Goal: Find specific page/section: Find specific page/section

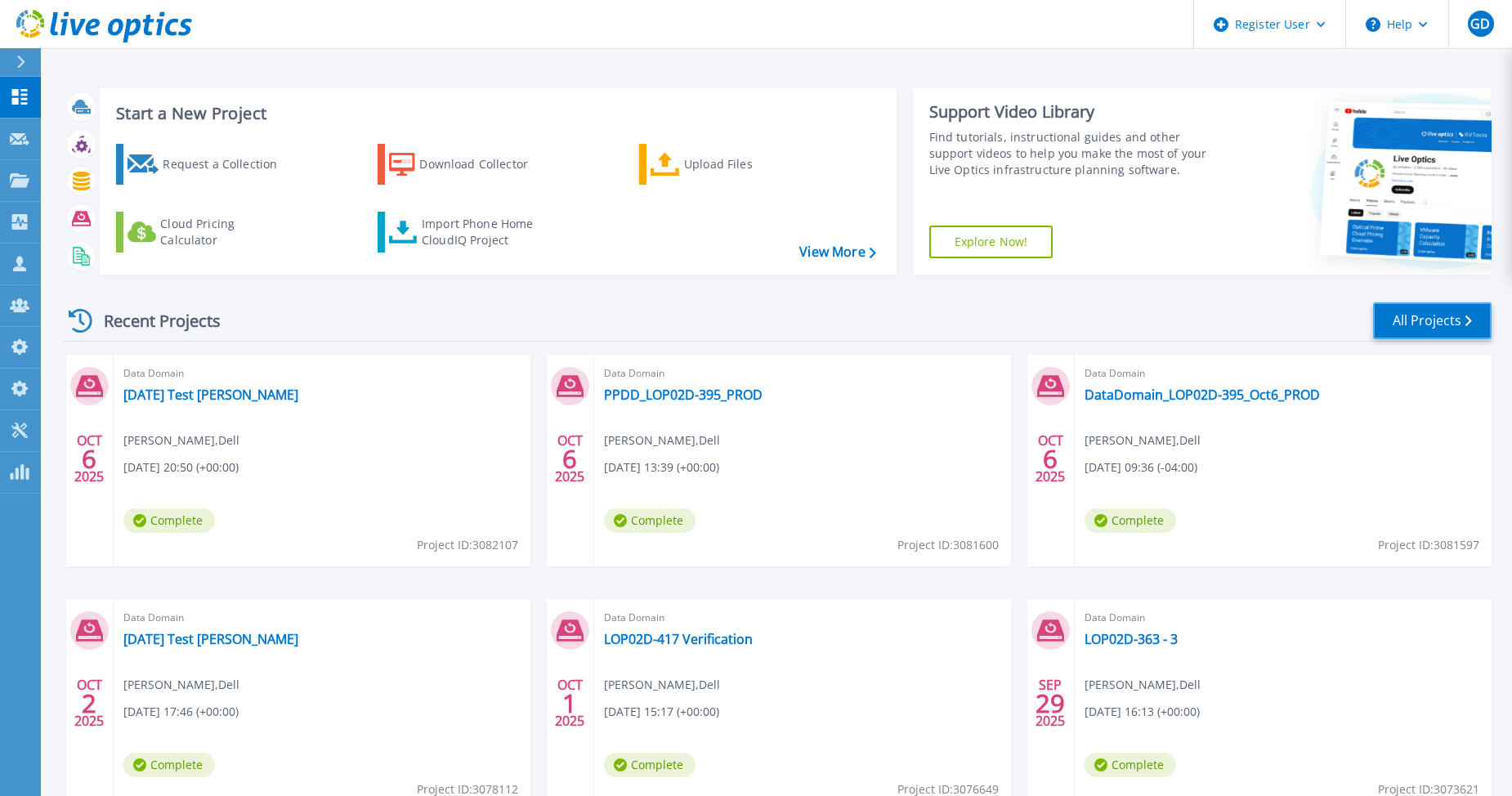
click at [1421, 316] on link "All Projects" at bounding box center [1432, 320] width 119 height 37
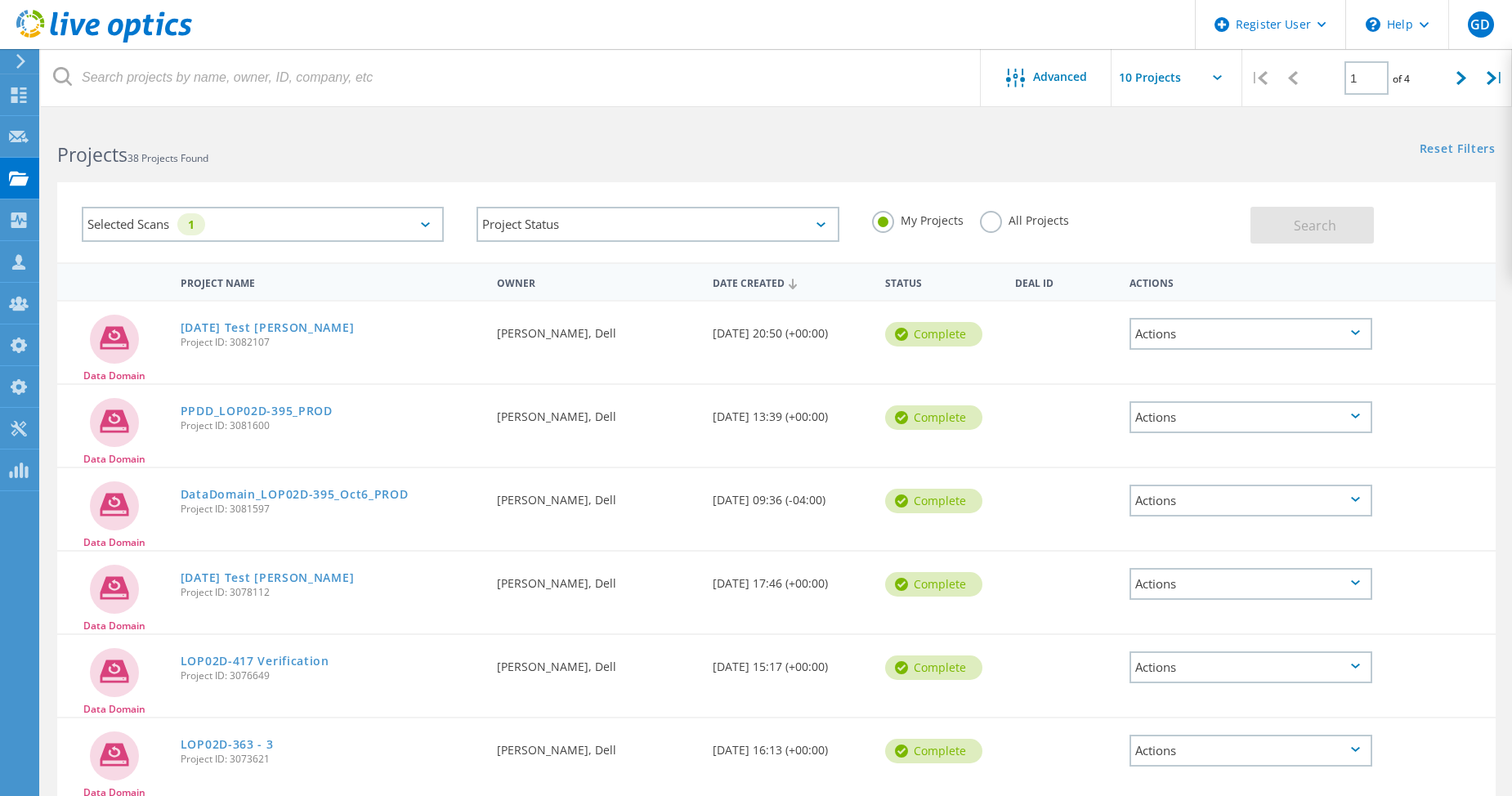
click at [988, 218] on label "All Projects" at bounding box center [1024, 218] width 89 height 15
click at [0, 0] on input "All Projects" at bounding box center [0, 0] width 0 height 0
click at [1298, 229] on span "Search" at bounding box center [1315, 225] width 43 height 18
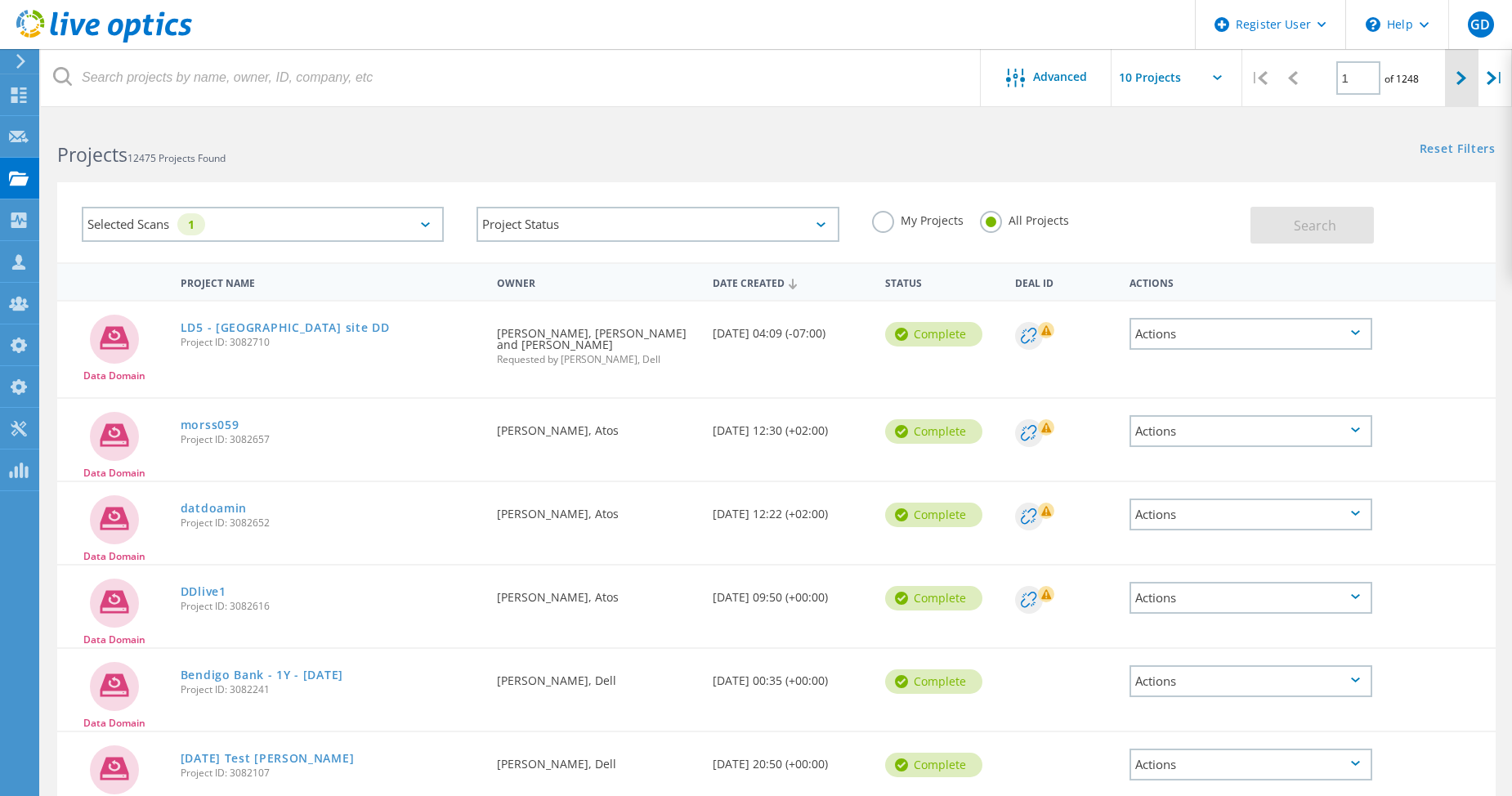
click at [1450, 94] on div at bounding box center [1461, 78] width 33 height 58
type input "2"
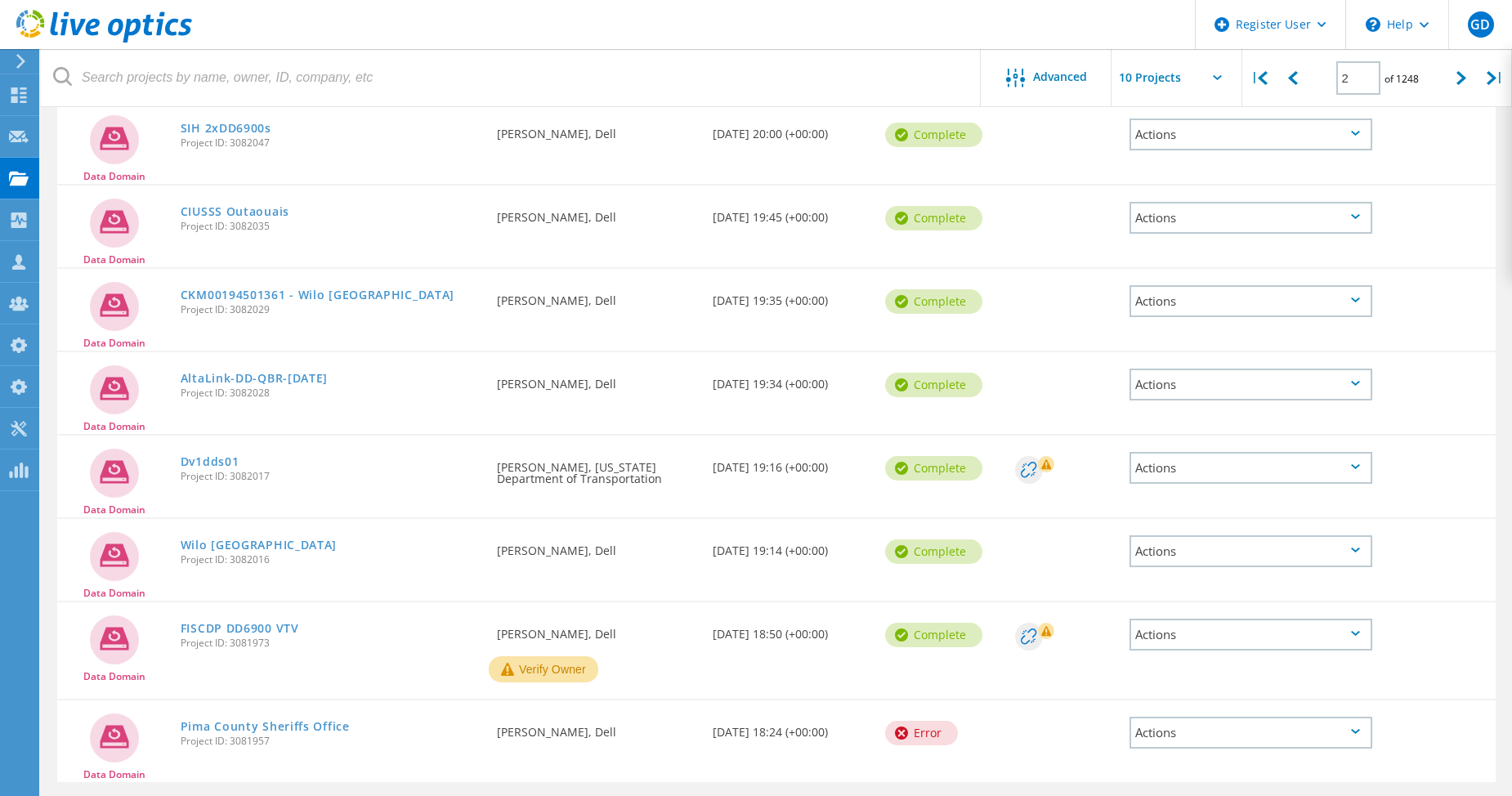
scroll to position [432, 0]
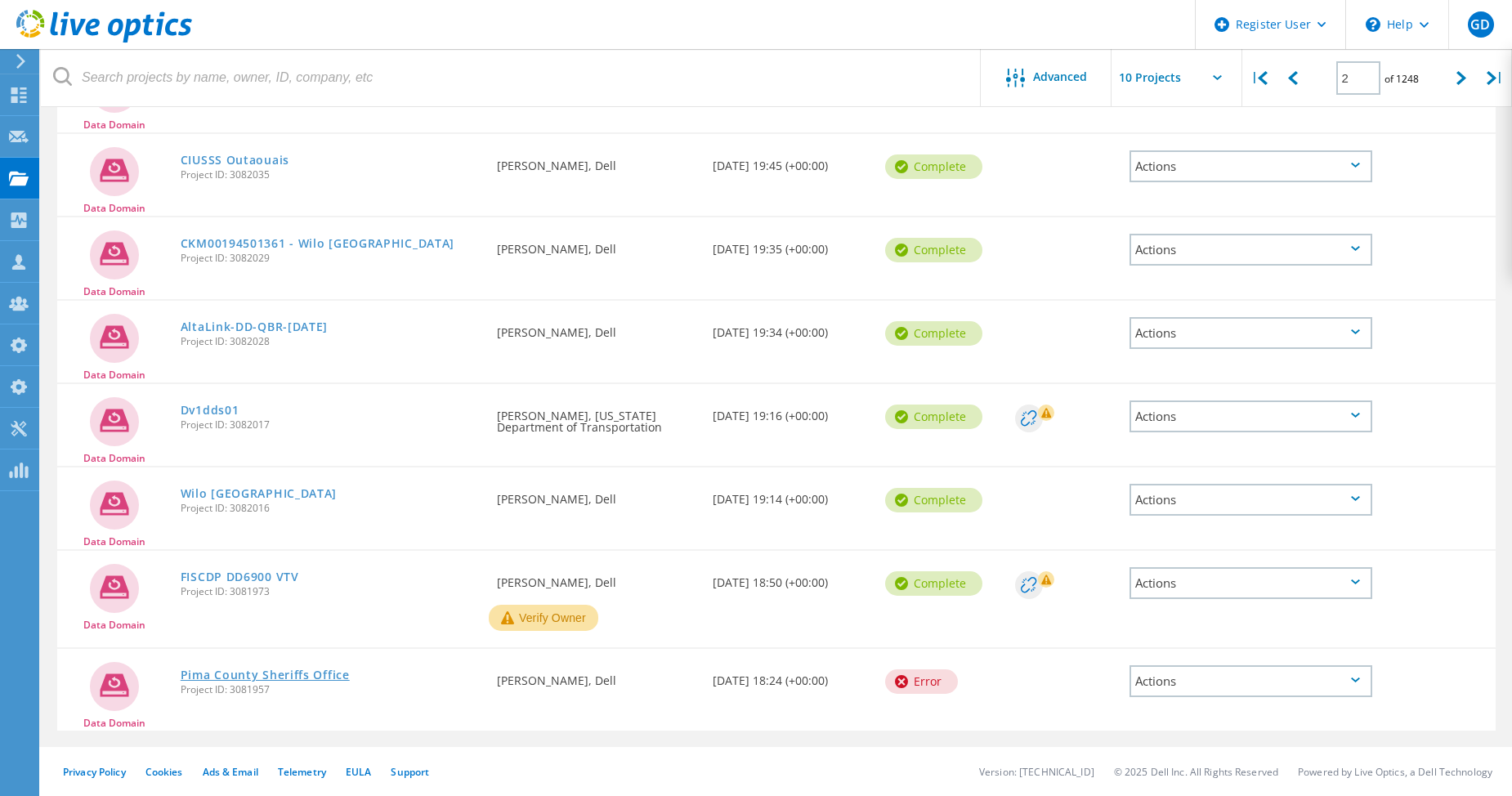
click at [253, 678] on link "Pima County Sheriffs Office" at bounding box center [265, 675] width 169 height 12
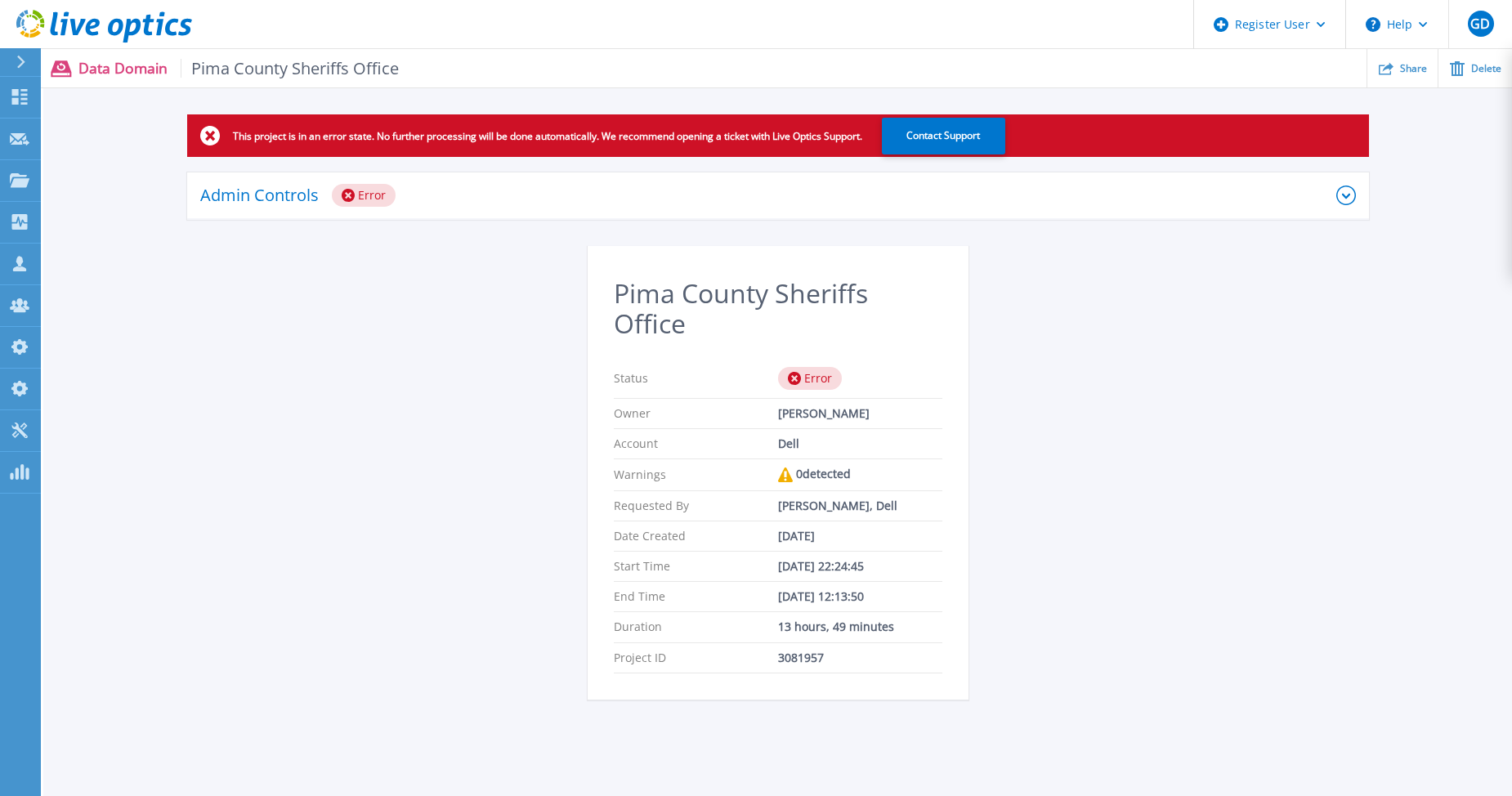
click at [1351, 190] on icon at bounding box center [1346, 195] width 20 height 20
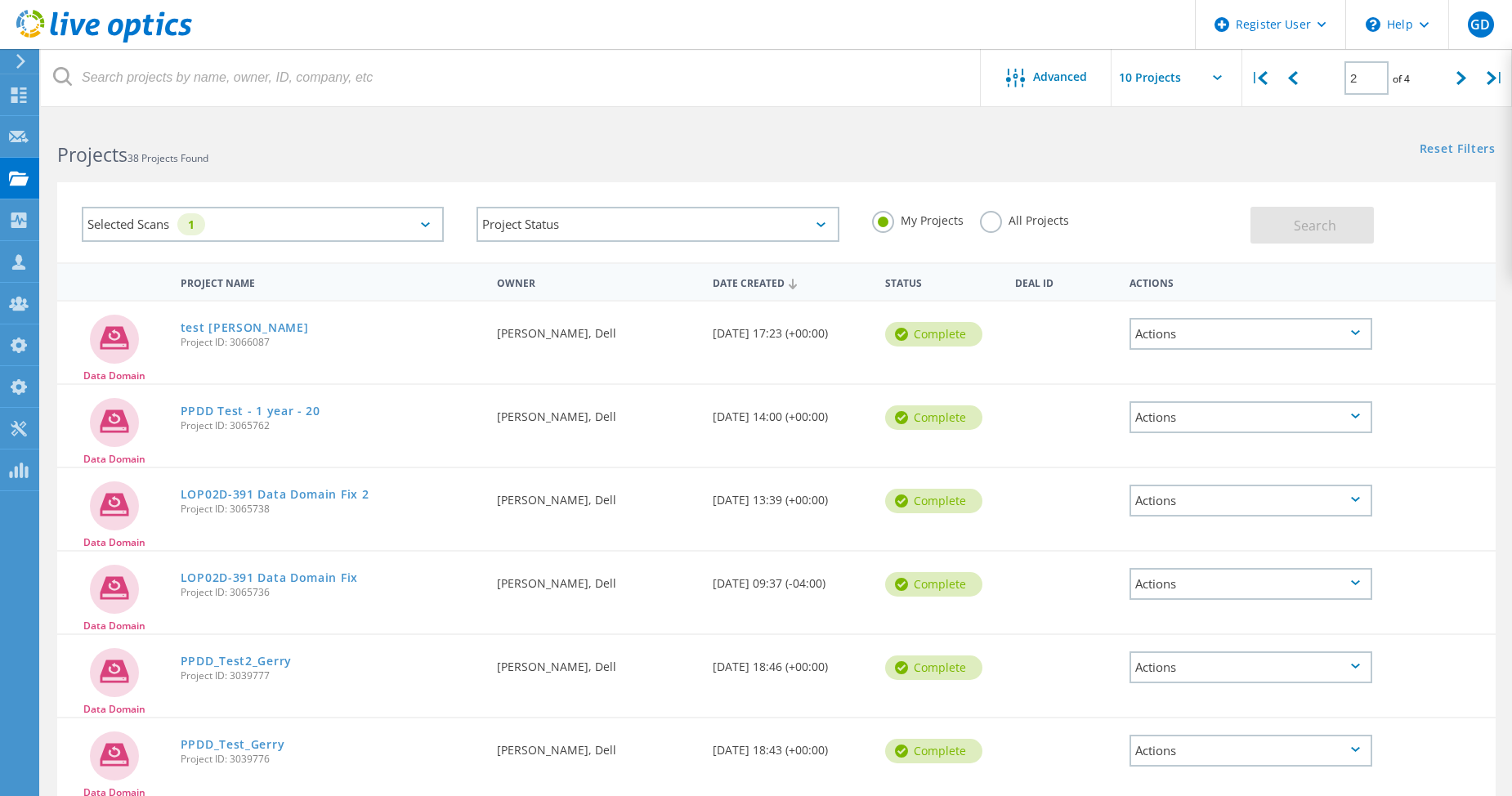
click at [984, 224] on label "All Projects" at bounding box center [1024, 218] width 89 height 15
click at [0, 0] on input "All Projects" at bounding box center [0, 0] width 0 height 0
click at [1324, 223] on span "Search" at bounding box center [1315, 225] width 43 height 18
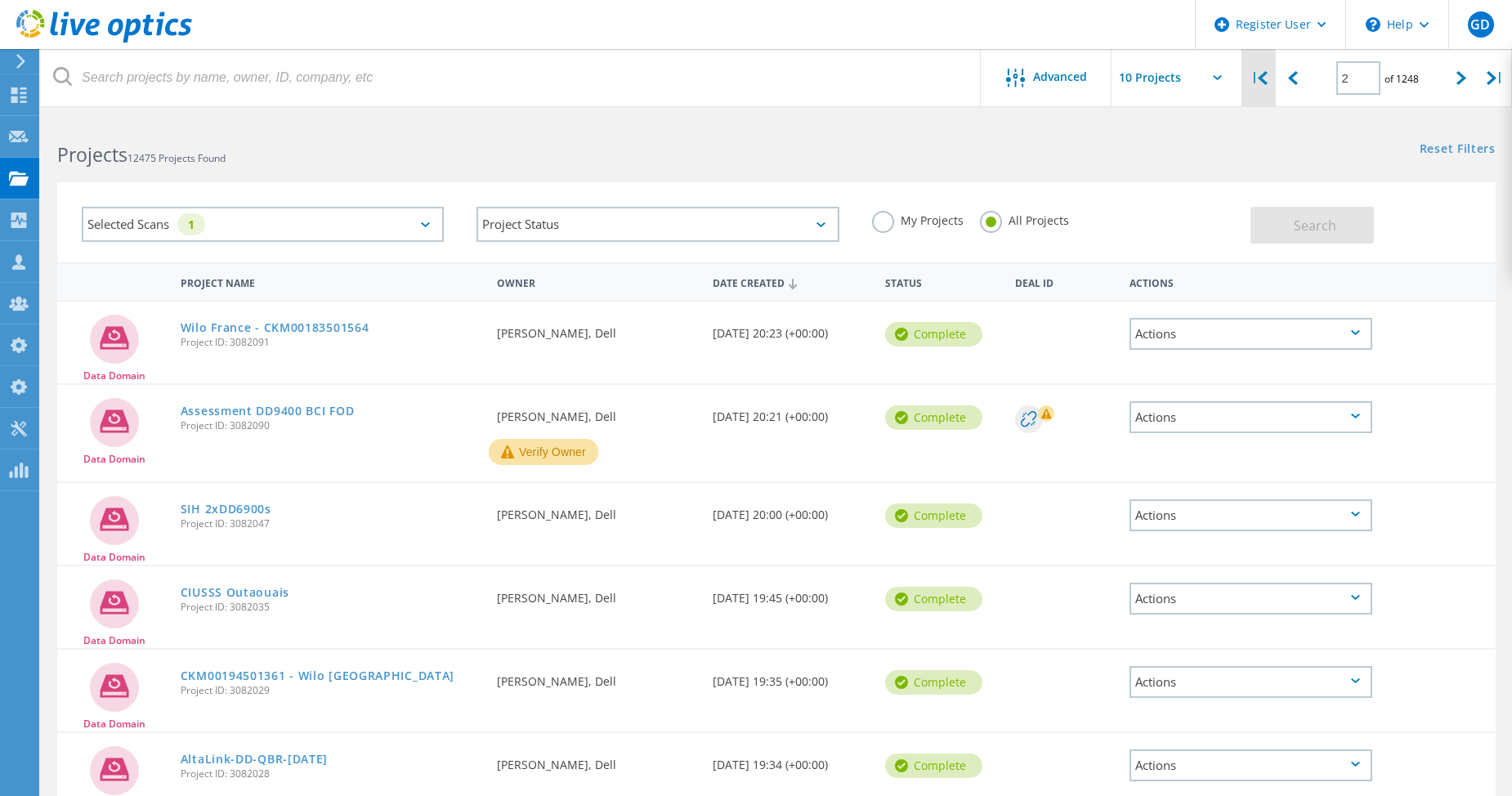
click at [1263, 81] on icon at bounding box center [1262, 78] width 10 height 14
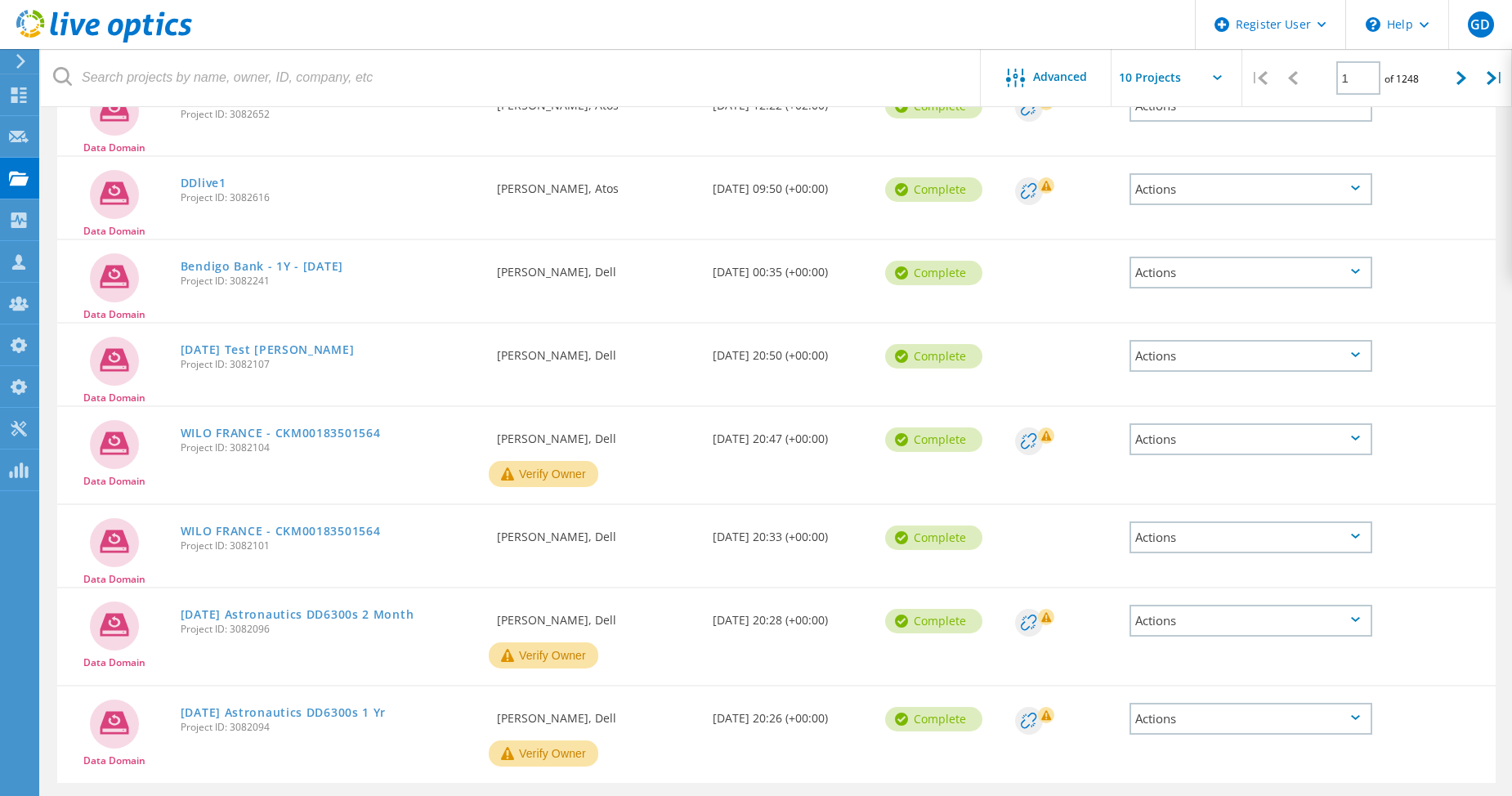
scroll to position [461, 0]
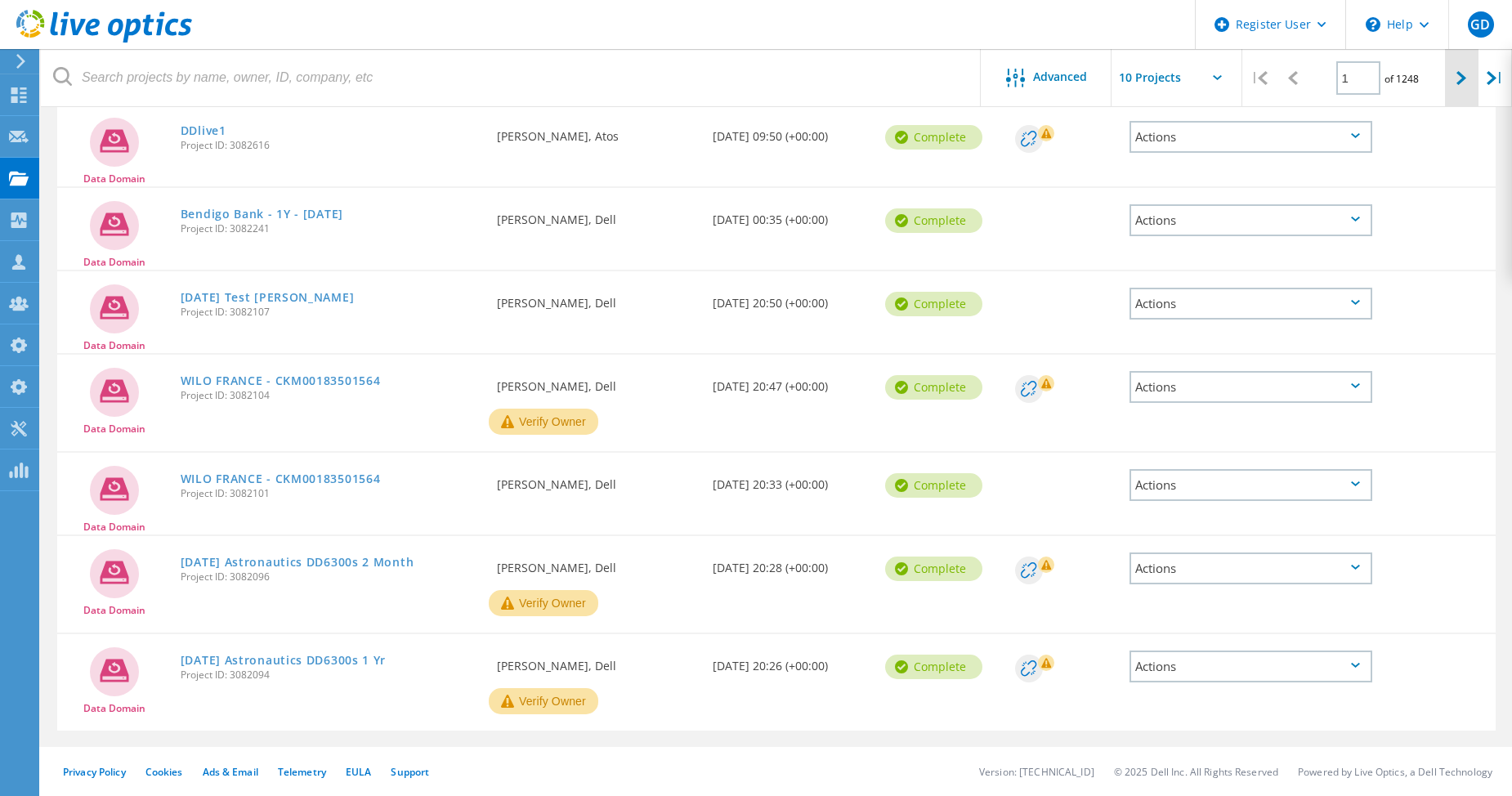
click at [1459, 92] on div at bounding box center [1461, 78] width 33 height 58
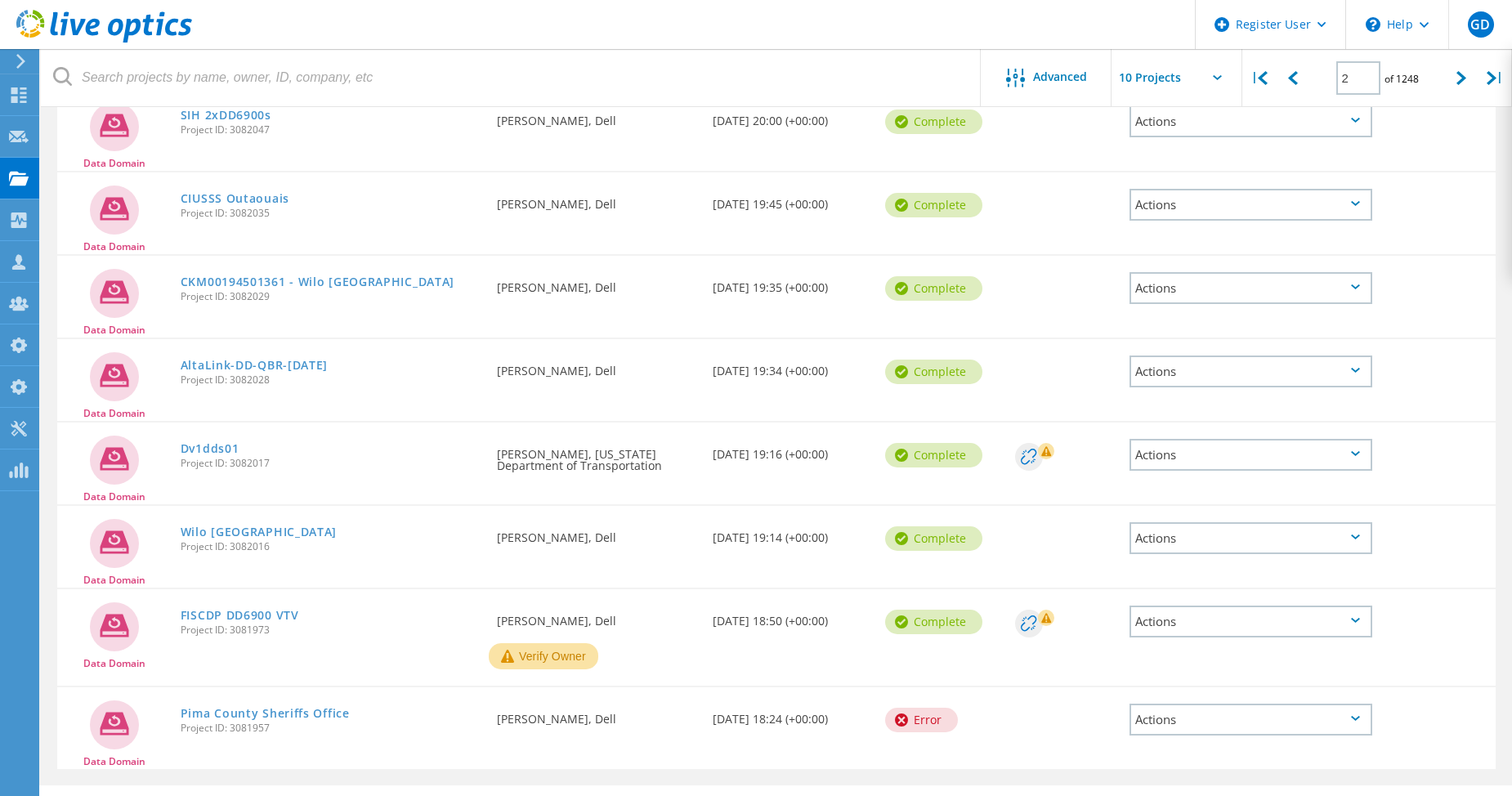
scroll to position [432, 0]
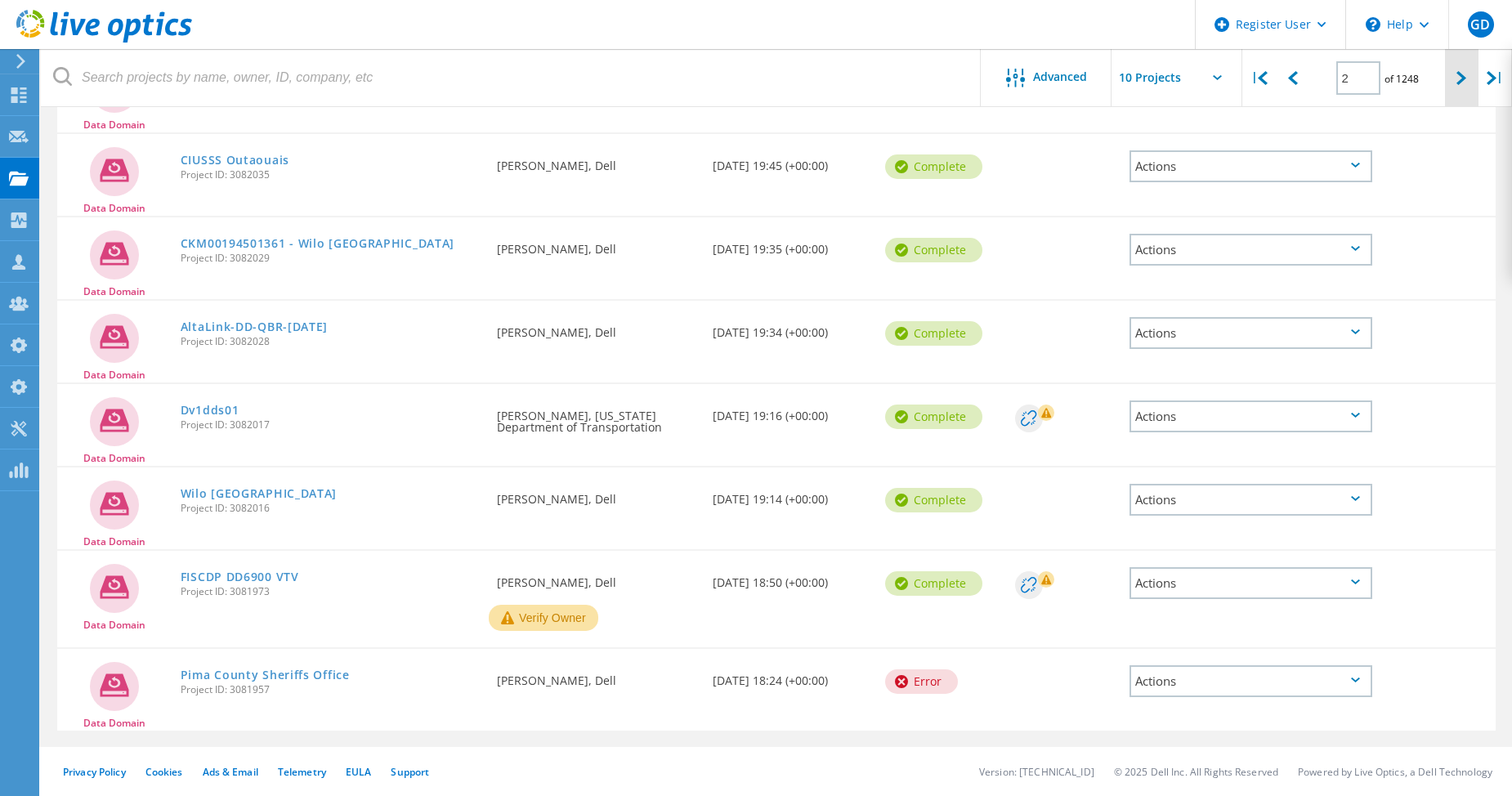
click at [1471, 79] on div at bounding box center [1461, 78] width 33 height 58
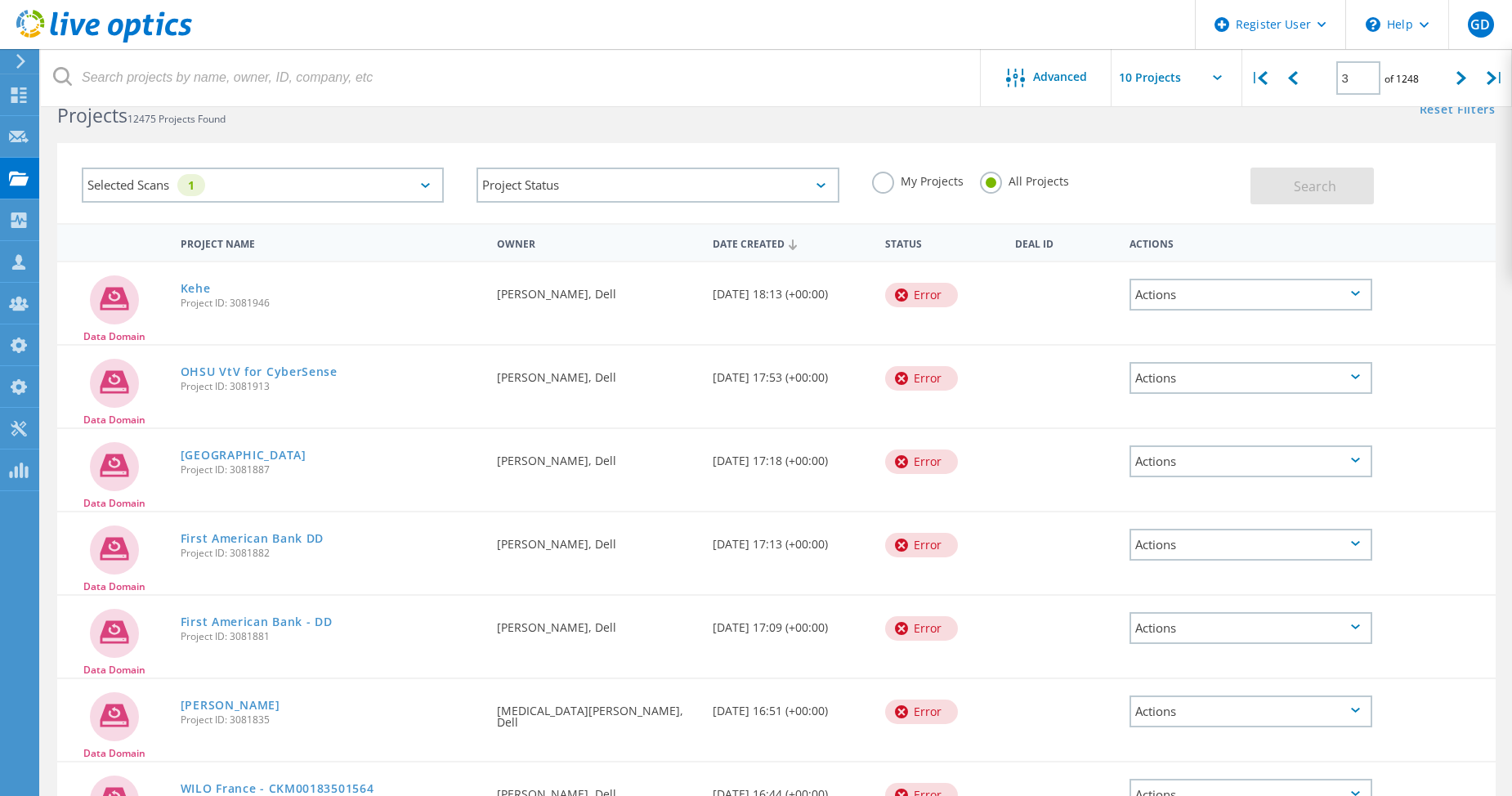
scroll to position [0, 0]
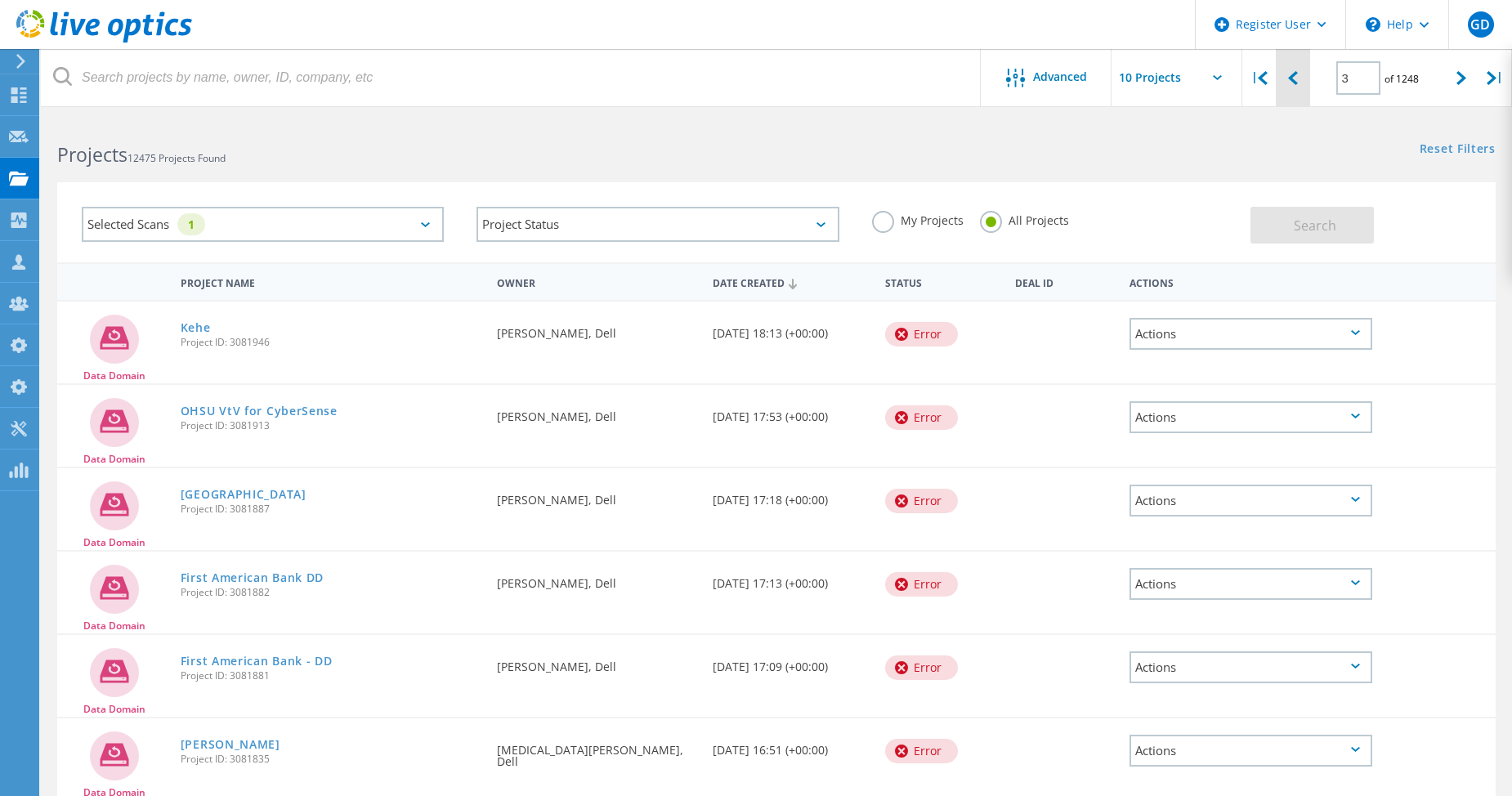
click at [1290, 89] on div at bounding box center [1292, 78] width 33 height 58
type input "2"
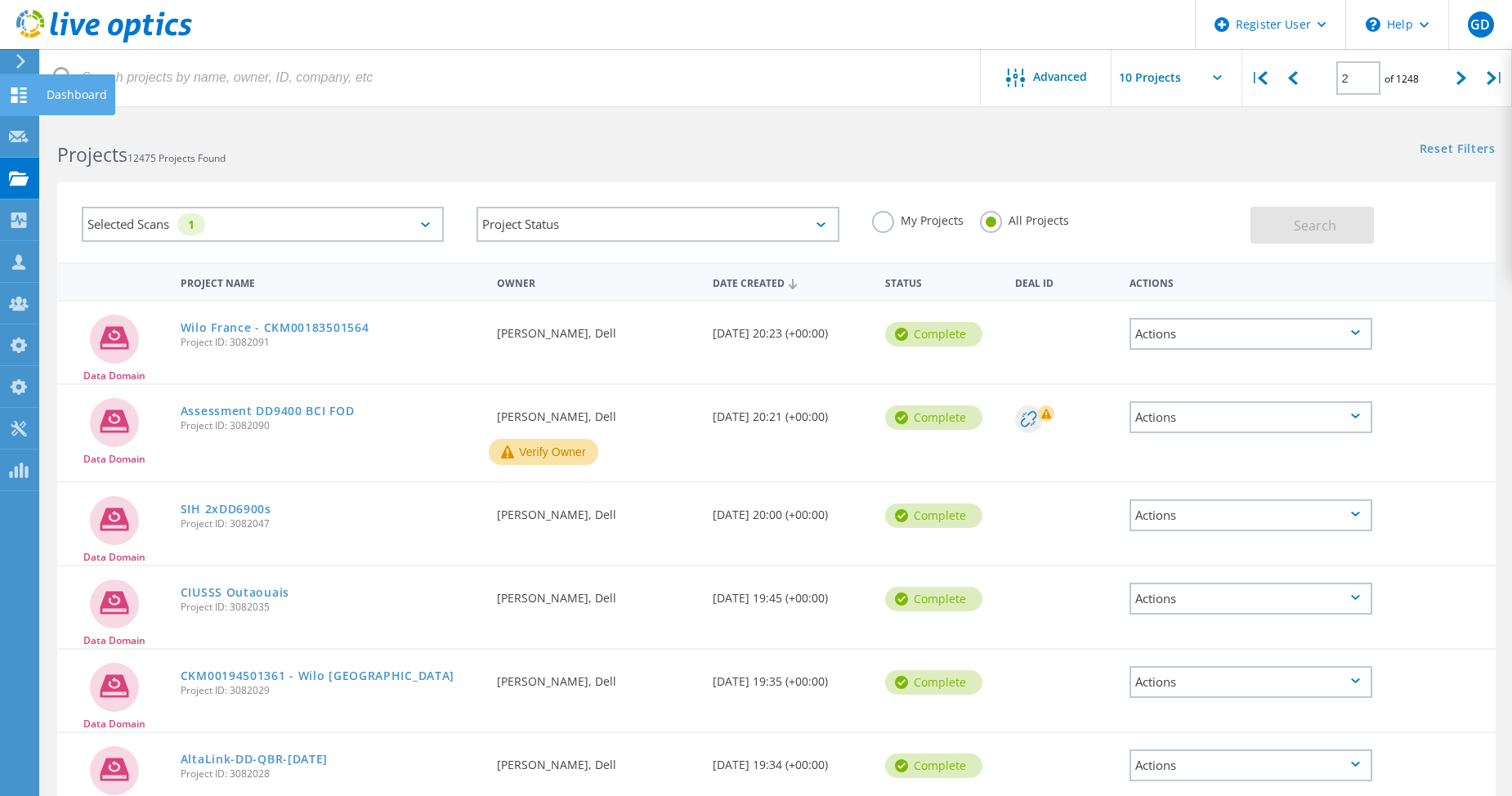
click at [15, 101] on use at bounding box center [19, 95] width 15 height 15
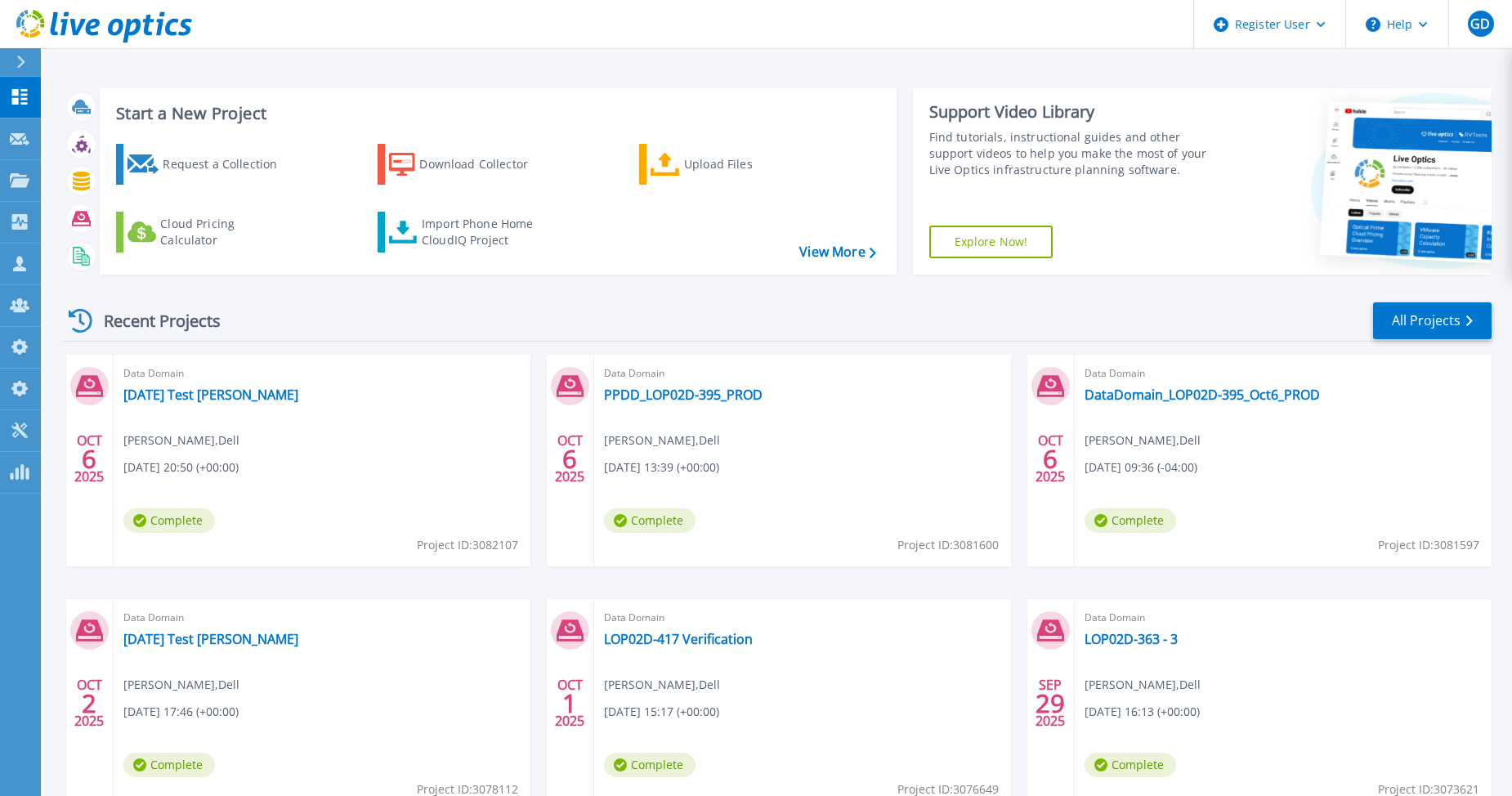
click at [523, 311] on div "Recent Projects All Projects" at bounding box center [777, 320] width 1429 height 41
